Goal: Find specific page/section: Find specific page/section

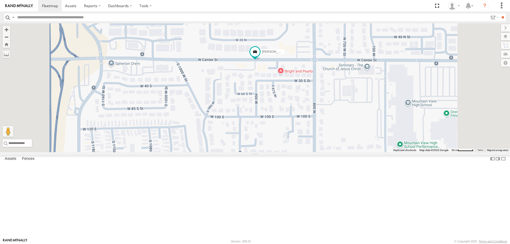
click at [0, 0] on span "Satellite + Roadmap" at bounding box center [0, 0] width 0 height 0
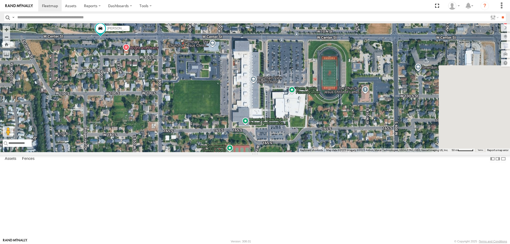
drag, startPoint x: 336, startPoint y: 167, endPoint x: 217, endPoint y: 150, distance: 120.1
click at [217, 150] on div "[PERSON_NAME] 2017 E350 GT1 [PERSON_NAME] -2023 F150 [PERSON_NAME] 2016 Chevy 3…" at bounding box center [255, 87] width 510 height 129
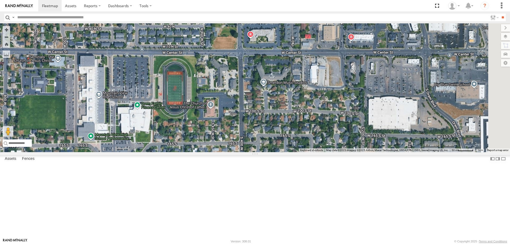
drag, startPoint x: 361, startPoint y: 124, endPoint x: 208, endPoint y: 139, distance: 153.1
click at [208, 139] on div "[PERSON_NAME] 2017 E350 GT1 [PERSON_NAME] -2023 F150 [PERSON_NAME] 2016 Chevy 3…" at bounding box center [255, 87] width 510 height 129
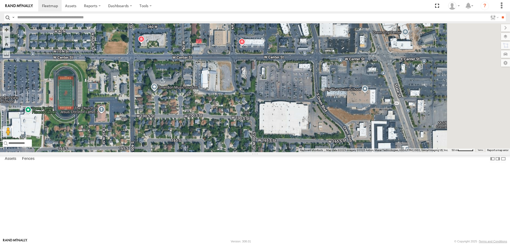
drag, startPoint x: 340, startPoint y: 136, endPoint x: 234, endPoint y: 141, distance: 106.0
click at [234, 141] on div "[PERSON_NAME] 2017 E350 GT1 [PERSON_NAME] -2023 F150 [PERSON_NAME] 2016 Chevy 3…" at bounding box center [255, 87] width 510 height 129
click at [353, 152] on div "[PERSON_NAME] 2017 E350 GT1 [PERSON_NAME] -2023 F150 [PERSON_NAME] 2016 Chevy 3…" at bounding box center [255, 87] width 510 height 129
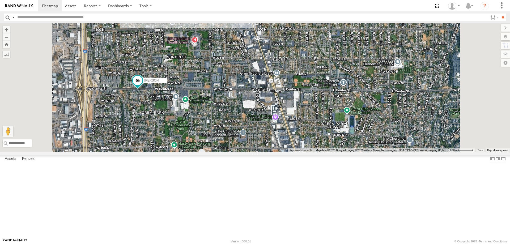
click at [257, 57] on div "[PERSON_NAME] 2017 E350 GT1 [PERSON_NAME] -2023 F150 [PERSON_NAME] 2016 Chevy 3…" at bounding box center [255, 87] width 510 height 129
click at [233, 61] on div "[PERSON_NAME] 2017 E350 GT1 [PERSON_NAME] -2023 F150 [PERSON_NAME] 2016 Chevy 3…" at bounding box center [255, 87] width 510 height 129
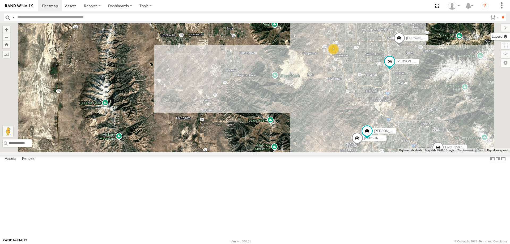
click at [508, 36] on label at bounding box center [499, 36] width 19 height 7
click at [0, 0] on span "Basemaps" at bounding box center [0, 0] width 0 height 0
click at [0, 0] on span "Roadmap" at bounding box center [0, 0] width 0 height 0
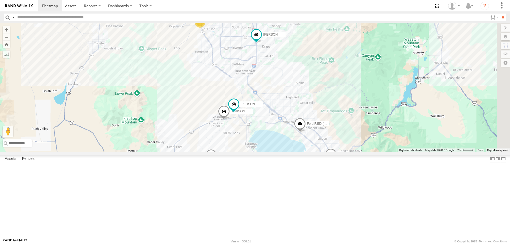
drag, startPoint x: 404, startPoint y: 138, endPoint x: 266, endPoint y: 108, distance: 141.3
click at [267, 108] on div "Ford F350 (Shop/R&R) JORGE 2020 F350 GT2 RUBEN 2017 E350 GT1 Justin -2023 F150 …" at bounding box center [255, 87] width 510 height 129
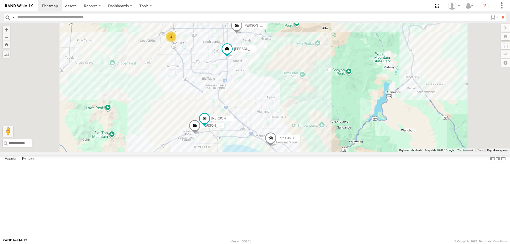
drag, startPoint x: 359, startPoint y: 185, endPoint x: 337, endPoint y: 128, distance: 61.7
click at [310, 136] on span "Ford F350 (Shop/R&R)" at bounding box center [293, 138] width 33 height 4
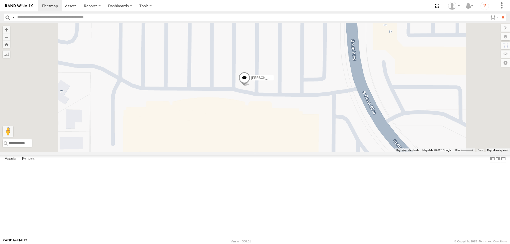
click at [0, 0] on span "Satellite" at bounding box center [0, 0] width 0 height 0
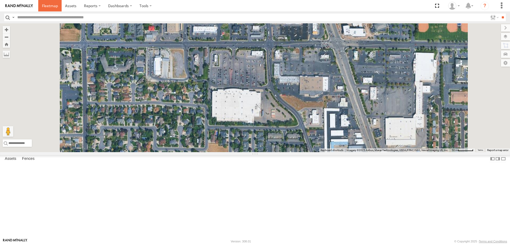
click at [52, 5] on span at bounding box center [50, 5] width 16 height 5
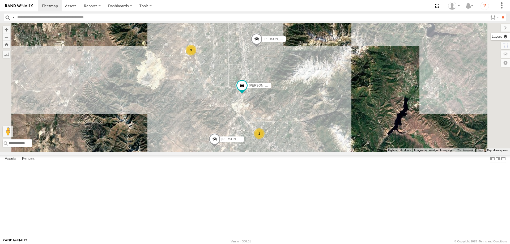
click at [505, 35] on label at bounding box center [499, 36] width 19 height 7
click at [0, 0] on span "Basemaps" at bounding box center [0, 0] width 0 height 0
click at [0, 0] on span "Roadmap" at bounding box center [0, 0] width 0 height 0
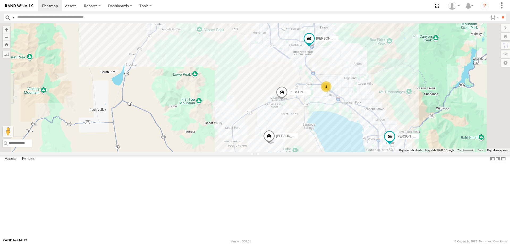
drag, startPoint x: 335, startPoint y: 196, endPoint x: 315, endPoint y: 124, distance: 74.3
click at [315, 125] on div "JORGE 2020 F350 GT2 RUBEN 2017 E350 GT1 Justin -2023 F150 MITCH- 2022 F150 JARE…" at bounding box center [255, 87] width 510 height 129
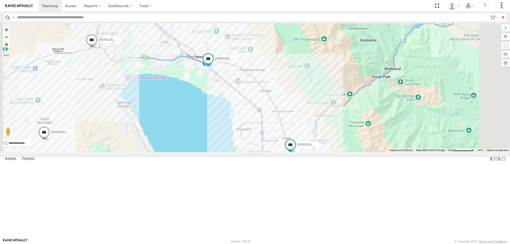
drag, startPoint x: 366, startPoint y: 174, endPoint x: 295, endPoint y: 96, distance: 105.2
click at [300, 102] on div "Ford F350 (Shop/R&R) JORGE 2020 F350 GT2 RUBEN 2017 E350 GT1 Justin -2023 F150 …" at bounding box center [255, 87] width 510 height 129
